Goal: Communication & Community: Answer question/provide support

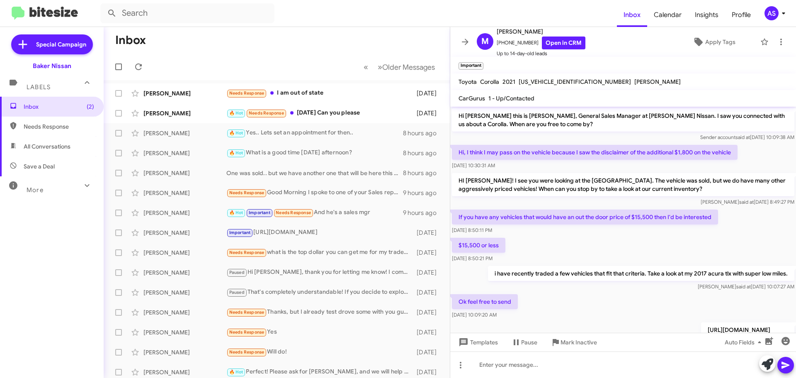
scroll to position [16, 0]
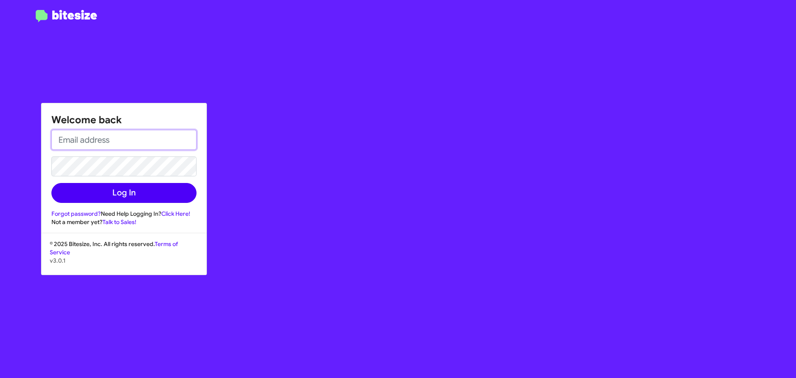
type input "[EMAIL_ADDRESS][DOMAIN_NAME]"
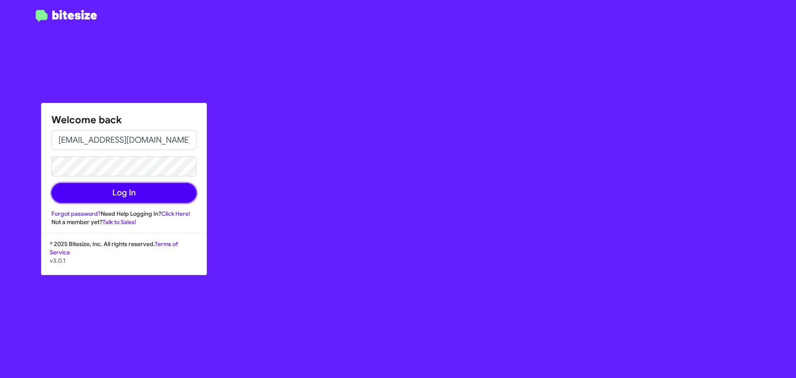
click at [124, 200] on button "Log In" at bounding box center [123, 193] width 145 height 20
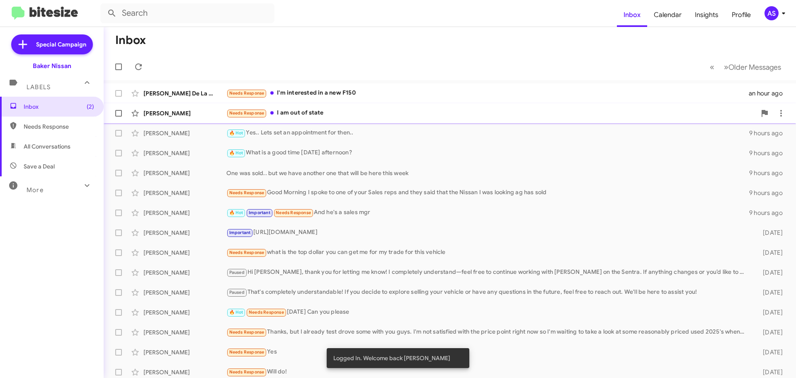
click at [295, 119] on div "[PERSON_NAME] Needs Response I am out of state [DATE]" at bounding box center [449, 113] width 679 height 17
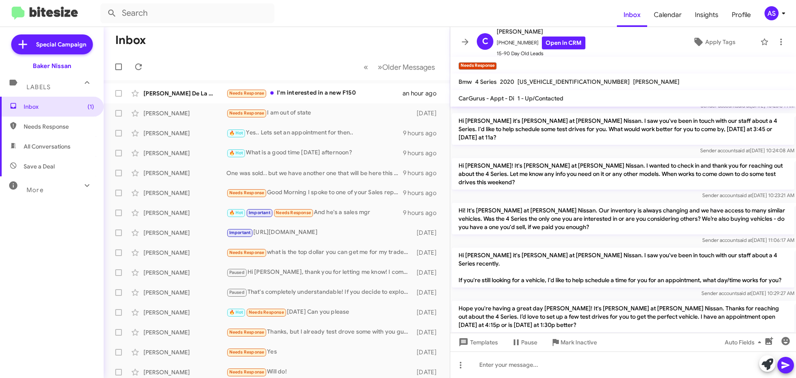
scroll to position [391, 0]
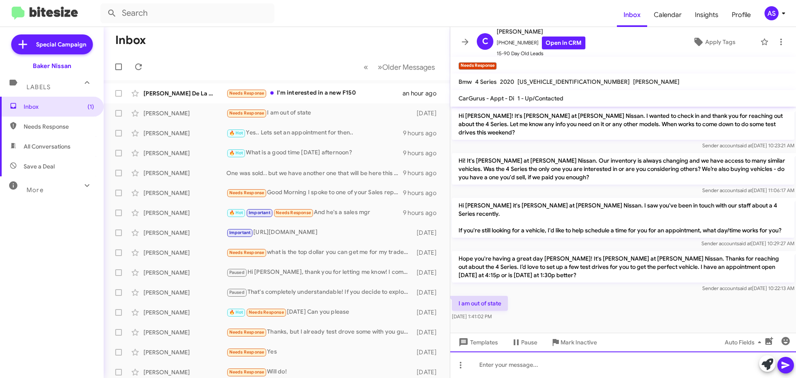
click at [611, 364] on div at bounding box center [623, 364] width 346 height 27
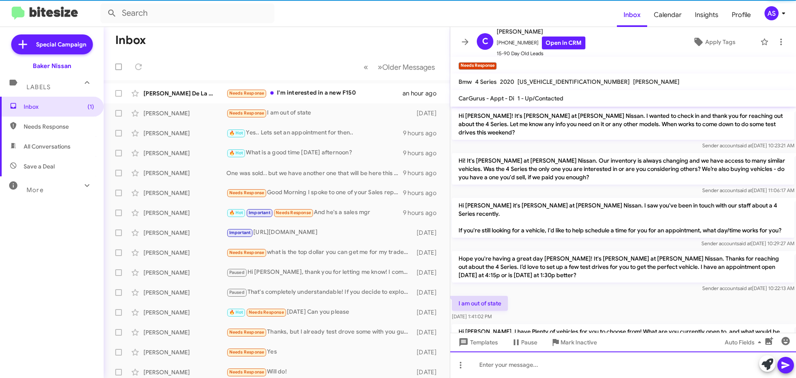
scroll to position [0, 0]
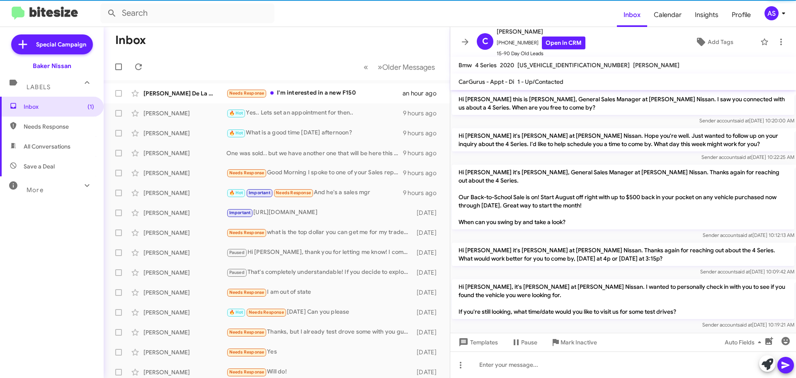
click at [305, 83] on mat-action-list "[PERSON_NAME] De La [PERSON_NAME] Needs Response I'm interested in a new F150 a…" at bounding box center [277, 280] width 346 height 401
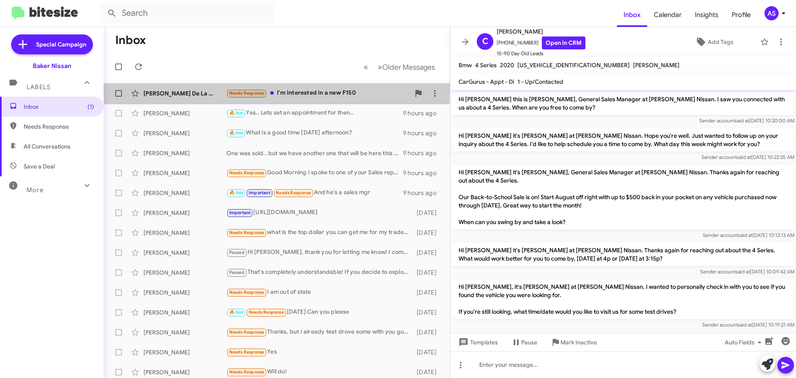
click at [308, 95] on div "Needs Response I'm interested in a new F150" at bounding box center [318, 93] width 184 height 10
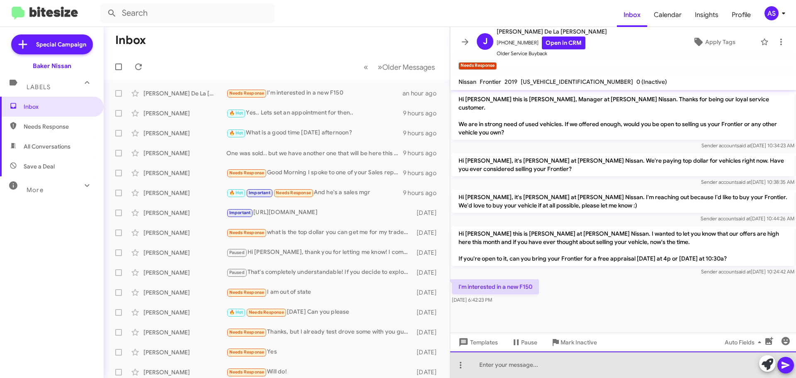
click at [528, 368] on div at bounding box center [623, 364] width 346 height 27
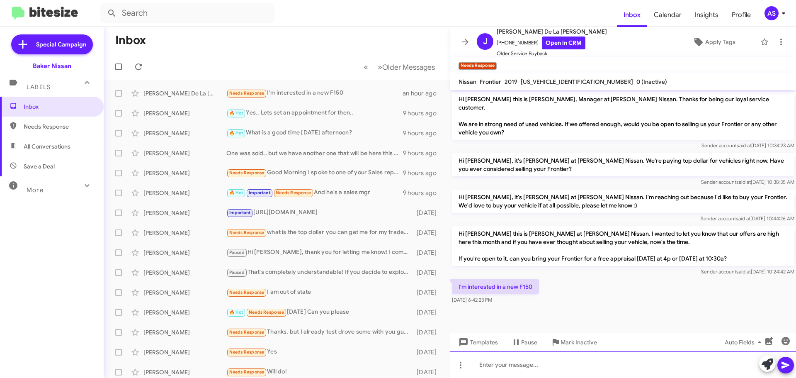
click at [549, 362] on div at bounding box center [623, 364] width 346 height 27
click at [505, 361] on div at bounding box center [623, 364] width 346 height 27
